Goal: Information Seeking & Learning: Learn about a topic

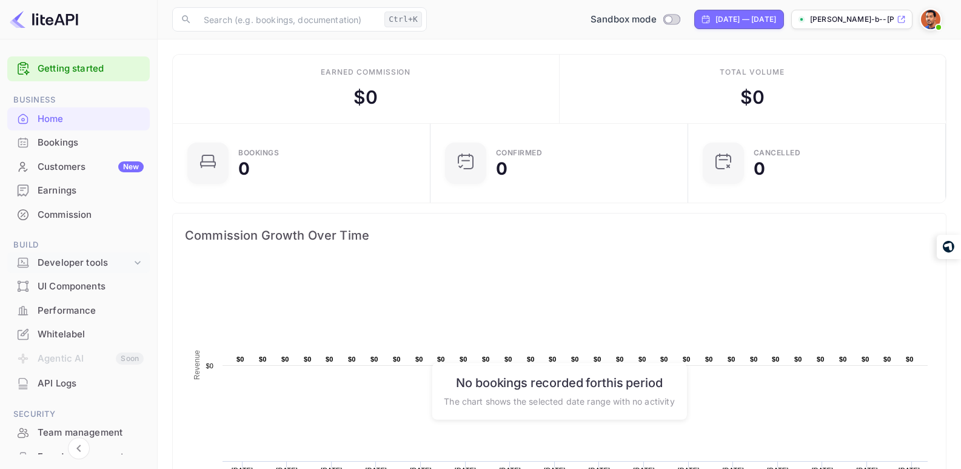
click at [104, 263] on div "Developer tools" at bounding box center [85, 263] width 94 height 14
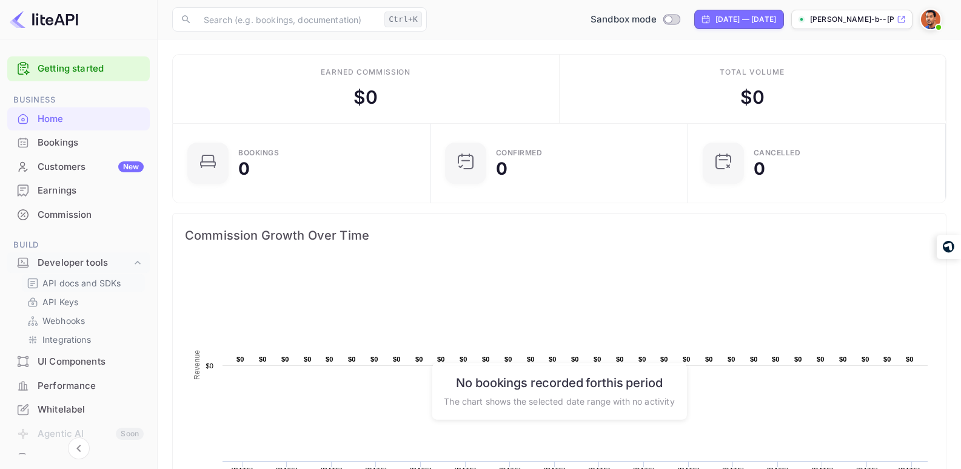
click at [100, 284] on p "API docs and SDKs" at bounding box center [81, 283] width 79 height 13
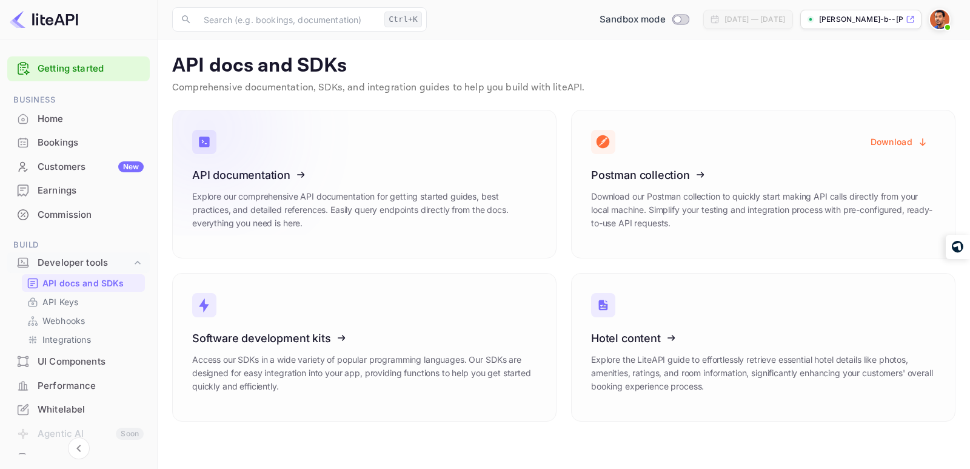
click at [314, 204] on icon at bounding box center [267, 172] width 189 height 125
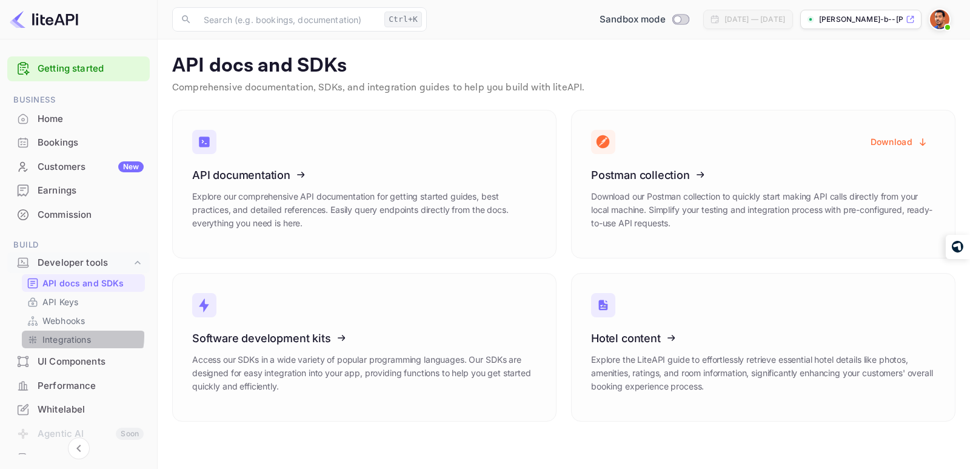
click at [74, 336] on p "Integrations" at bounding box center [66, 339] width 49 height 13
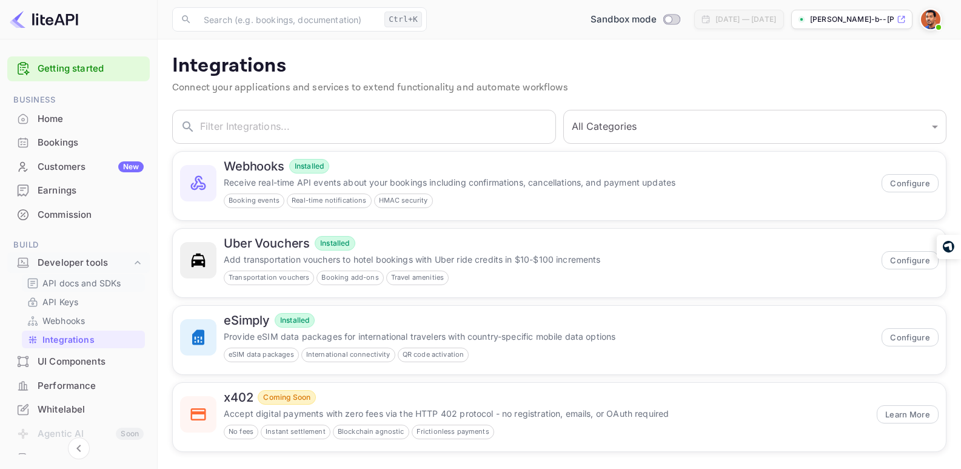
click at [79, 285] on p "API docs and SDKs" at bounding box center [81, 283] width 79 height 13
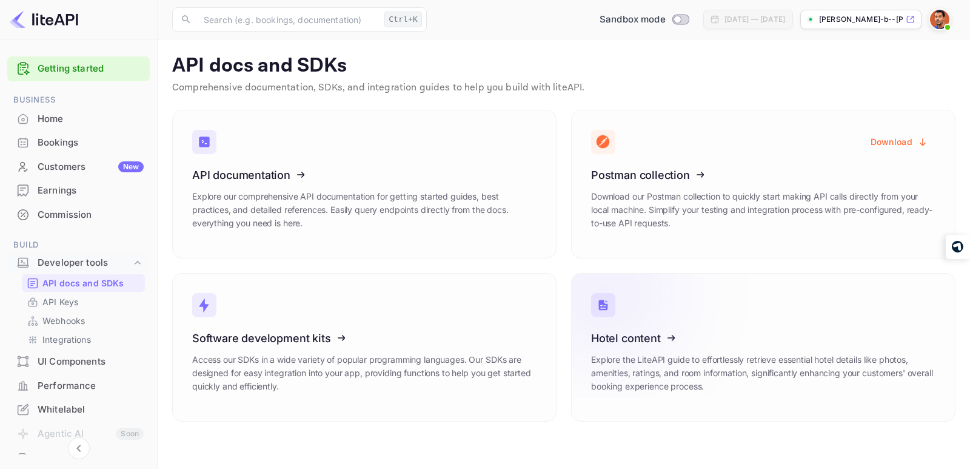
click at [675, 354] on icon at bounding box center [666, 336] width 189 height 125
